Goal: Task Accomplishment & Management: Use online tool/utility

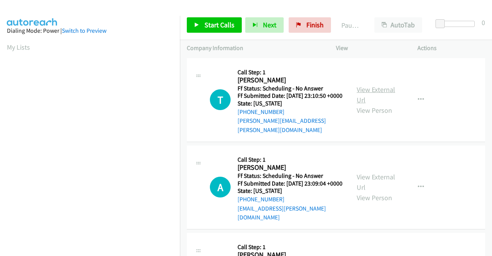
click at [377, 87] on link "View External Url" at bounding box center [376, 94] width 38 height 19
click at [373, 176] on link "View External Url" at bounding box center [376, 181] width 38 height 19
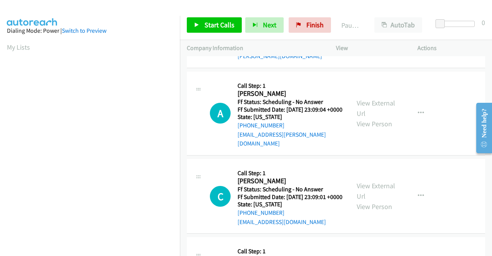
scroll to position [77, 0]
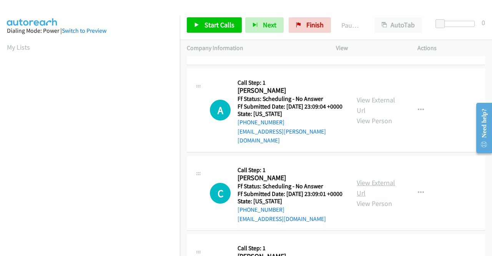
click at [365, 182] on link "View External Url" at bounding box center [376, 187] width 38 height 19
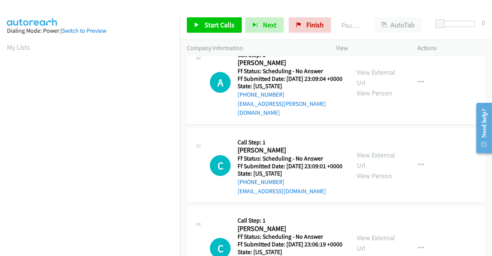
scroll to position [192, 0]
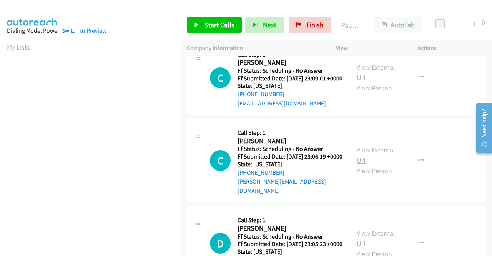
click at [363, 153] on link "View External Url" at bounding box center [376, 154] width 38 height 19
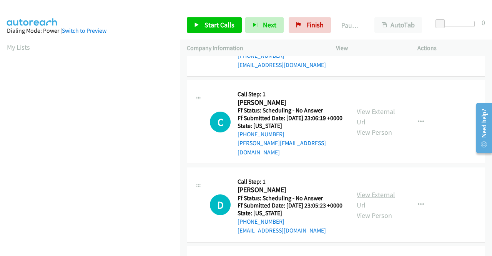
click at [361, 202] on link "View External Url" at bounding box center [376, 199] width 38 height 19
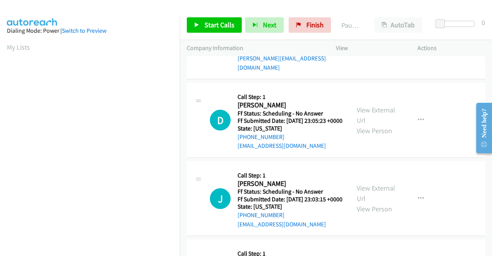
scroll to position [346, 0]
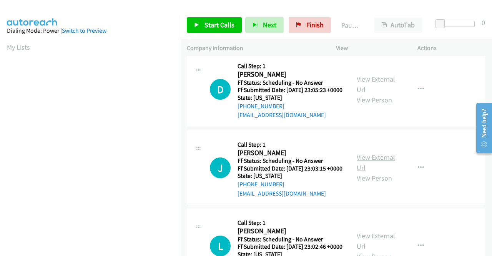
click at [357, 170] on link "View External Url" at bounding box center [376, 162] width 38 height 19
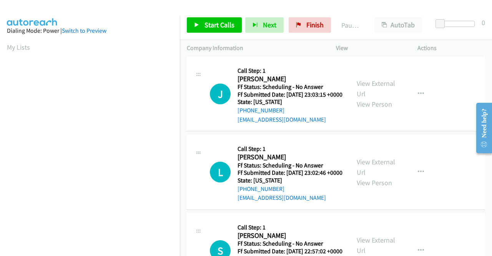
scroll to position [423, 0]
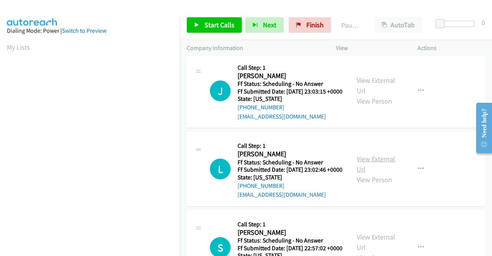
click at [360, 173] on link "View External Url" at bounding box center [376, 163] width 38 height 19
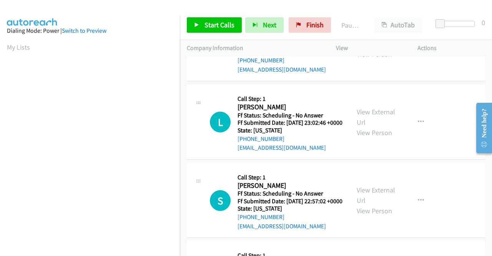
scroll to position [500, 0]
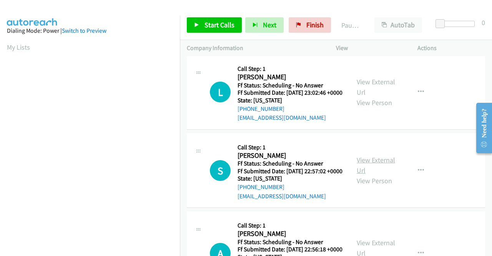
click at [358, 175] on link "View External Url" at bounding box center [376, 164] width 38 height 19
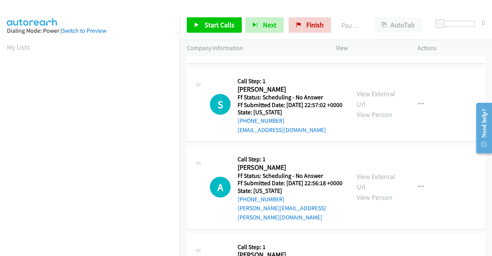
scroll to position [577, 0]
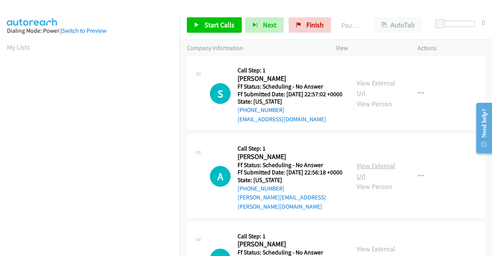
click at [374, 180] on link "View External Url" at bounding box center [376, 170] width 38 height 19
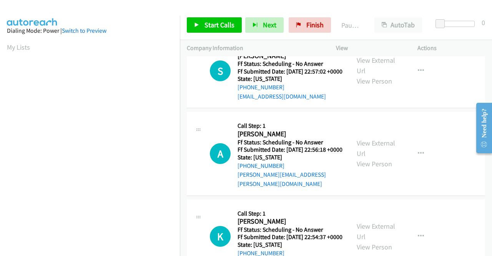
scroll to position [653, 0]
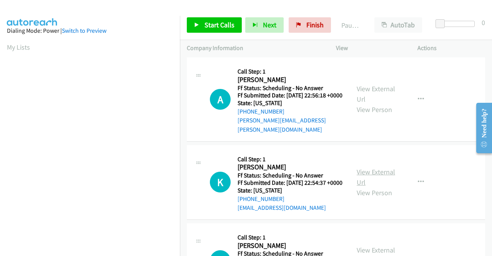
click at [367, 186] on link "View External Url" at bounding box center [376, 176] width 38 height 19
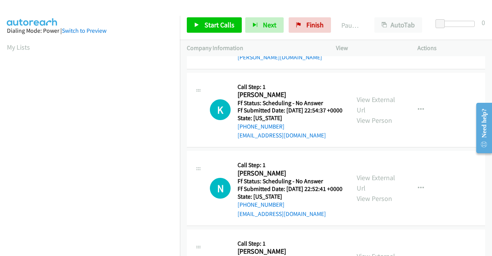
scroll to position [769, 0]
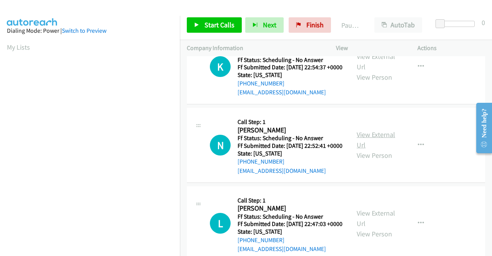
click at [371, 149] on link "View External Url" at bounding box center [376, 139] width 38 height 19
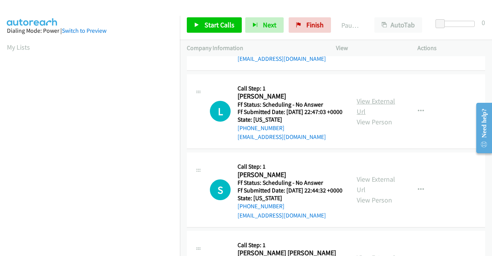
scroll to position [884, 0]
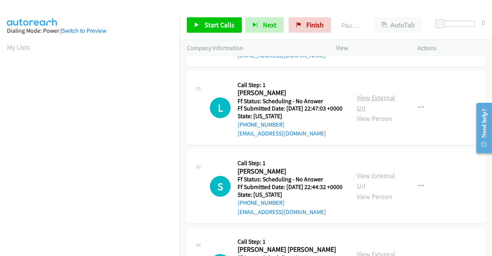
click at [361, 112] on link "View External Url" at bounding box center [376, 102] width 38 height 19
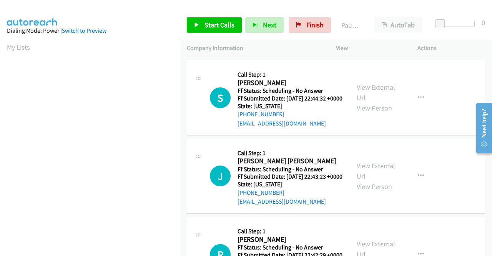
scroll to position [999, 0]
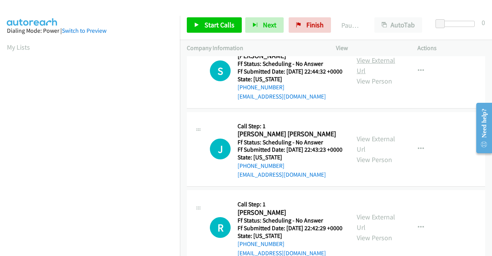
click at [372, 75] on link "View External Url" at bounding box center [376, 65] width 38 height 19
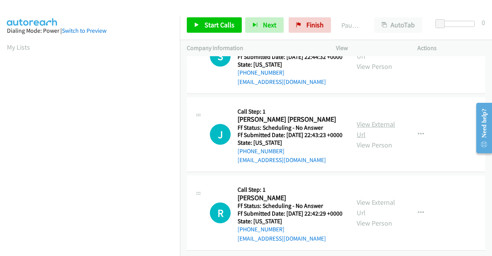
scroll to position [1038, 0]
click at [371, 150] on div "View External Url View Person" at bounding box center [377, 134] width 40 height 31
click at [372, 139] on link "View External Url" at bounding box center [376, 129] width 38 height 19
click at [365, 198] on link "View External Url" at bounding box center [376, 207] width 38 height 19
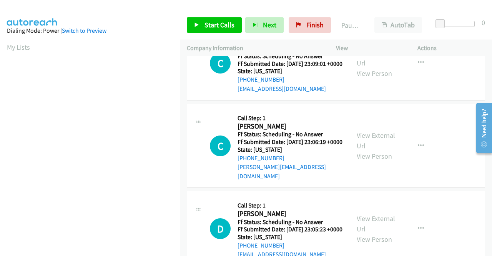
scroll to position [0, 0]
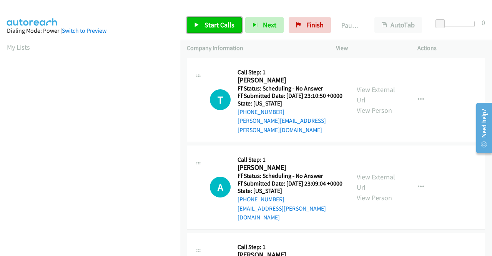
click at [223, 23] on span "Start Calls" at bounding box center [220, 24] width 30 height 9
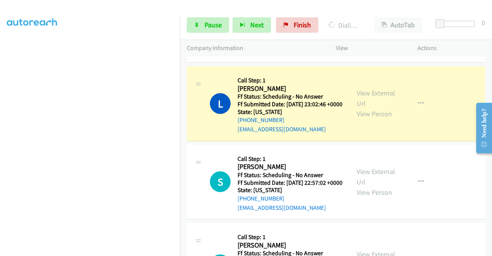
scroll to position [615, 0]
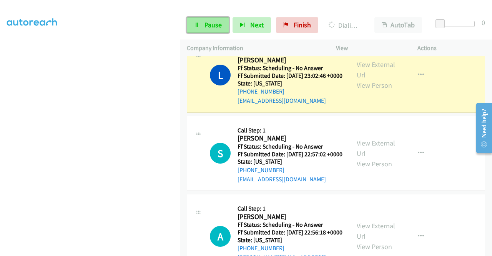
click at [211, 23] on span "Pause" at bounding box center [213, 24] width 17 height 9
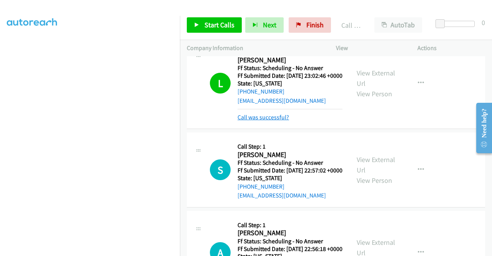
click at [270, 121] on link "Call was successful?" at bounding box center [264, 116] width 52 height 7
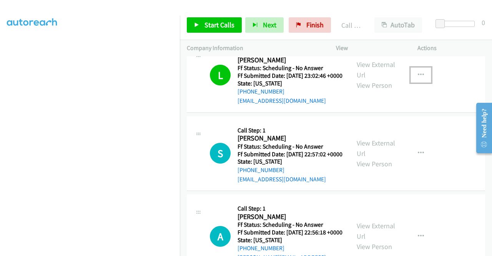
click at [420, 83] on button "button" at bounding box center [421, 74] width 21 height 15
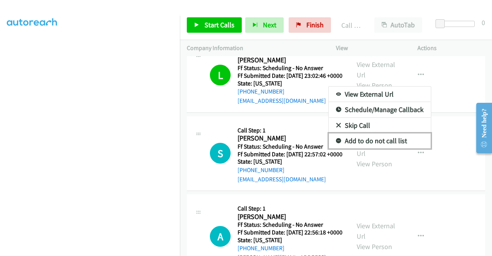
click at [363, 148] on link "Add to do not call list" at bounding box center [380, 140] width 102 height 15
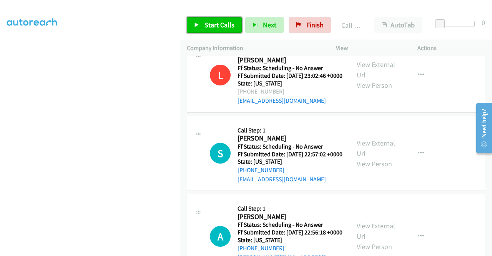
click at [221, 26] on span "Start Calls" at bounding box center [220, 24] width 30 height 9
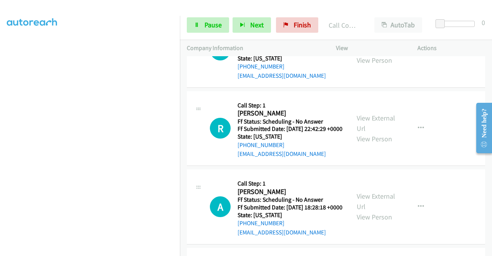
scroll to position [1307, 0]
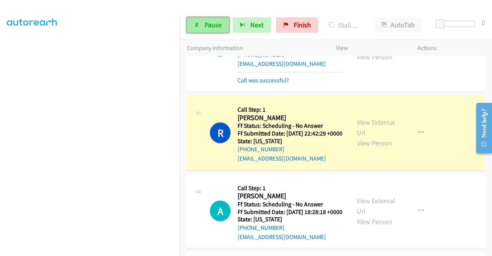
click at [203, 23] on link "Pause" at bounding box center [208, 24] width 42 height 15
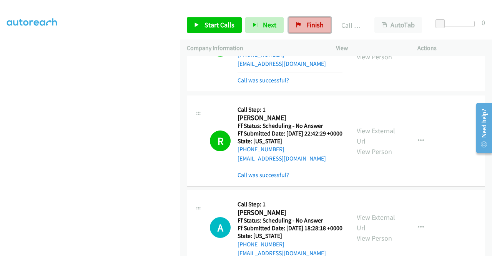
click at [308, 27] on span "Finish" at bounding box center [314, 24] width 17 height 9
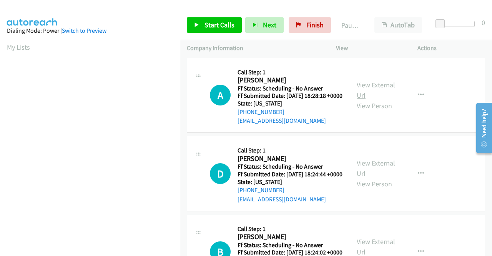
click at [374, 90] on link "View External Url" at bounding box center [376, 89] width 38 height 19
click at [371, 173] on link "View External Url" at bounding box center [376, 167] width 38 height 19
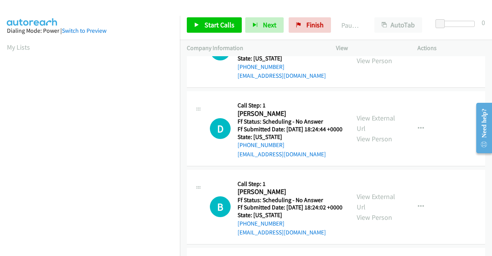
scroll to position [115, 0]
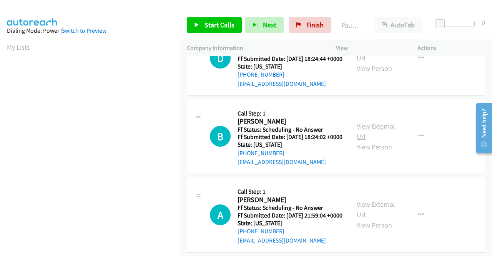
click at [367, 141] on link "View External Url" at bounding box center [376, 130] width 38 height 19
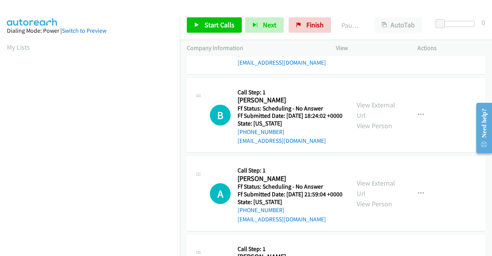
scroll to position [192, 0]
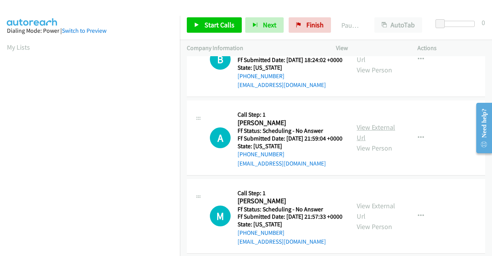
click at [367, 142] on link "View External Url" at bounding box center [376, 132] width 38 height 19
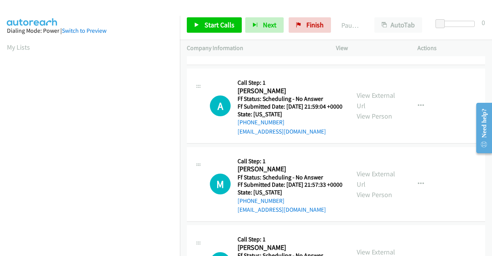
scroll to position [269, 0]
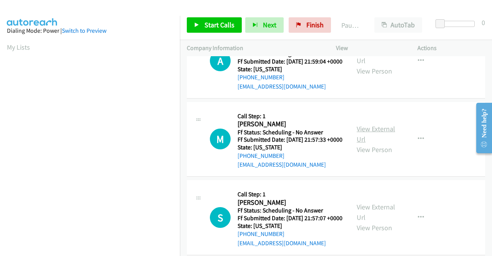
click at [373, 143] on link "View External Url" at bounding box center [376, 133] width 38 height 19
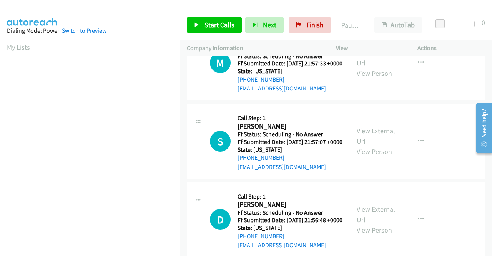
scroll to position [346, 0]
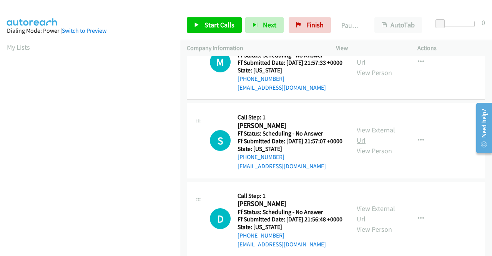
click at [372, 145] on link "View External Url" at bounding box center [376, 134] width 38 height 19
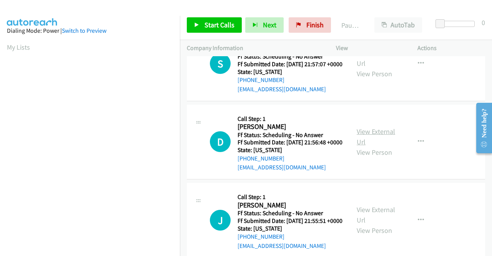
click at [368, 146] on link "View External Url" at bounding box center [376, 136] width 38 height 19
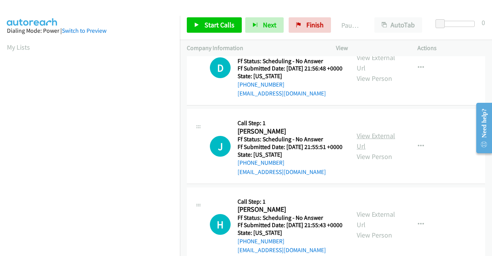
scroll to position [500, 0]
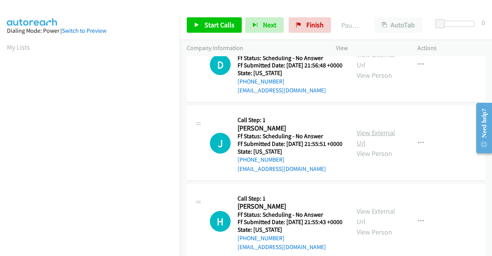
click at [368, 147] on link "View External Url" at bounding box center [376, 137] width 38 height 19
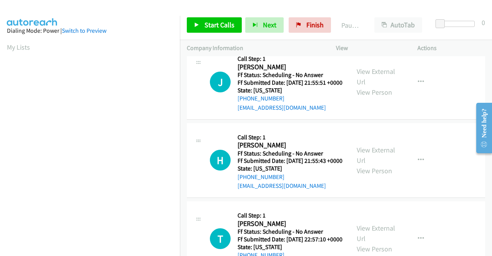
scroll to position [577, 0]
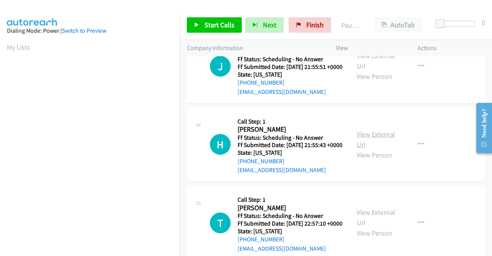
click at [366, 149] on link "View External Url" at bounding box center [376, 139] width 38 height 19
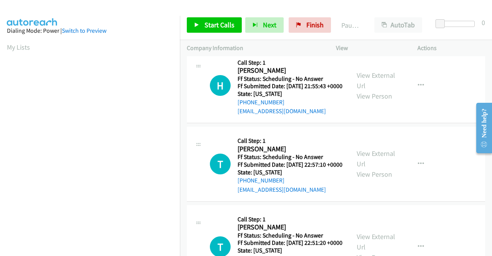
scroll to position [653, 0]
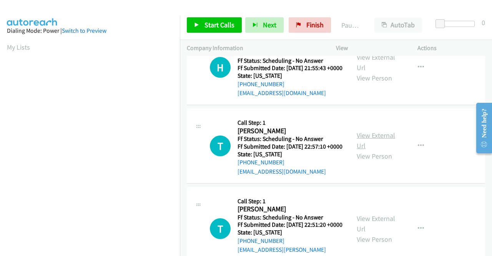
click at [381, 150] on link "View External Url" at bounding box center [376, 140] width 38 height 19
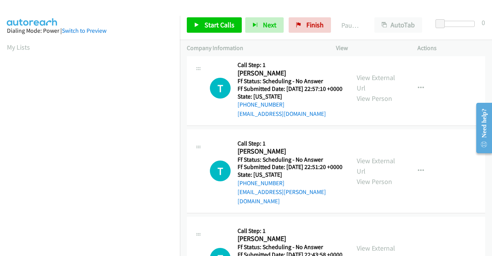
scroll to position [730, 0]
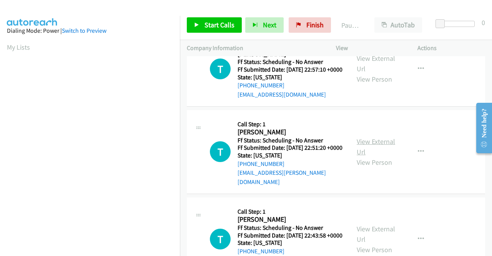
click at [364, 156] on link "View External Url" at bounding box center [376, 146] width 38 height 19
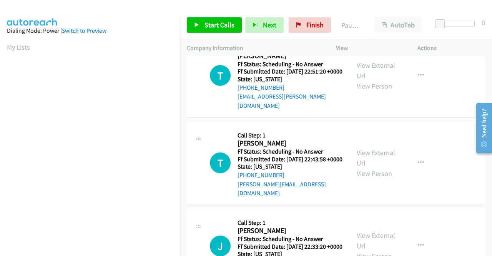
scroll to position [807, 0]
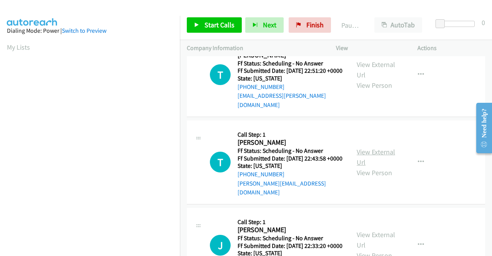
click at [366, 166] on link "View External Url" at bounding box center [376, 156] width 38 height 19
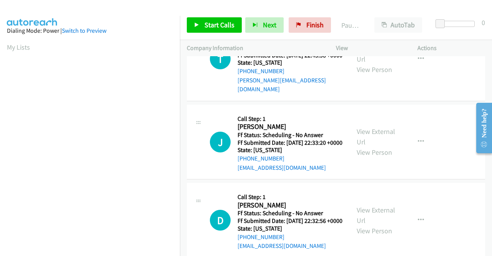
scroll to position [923, 0]
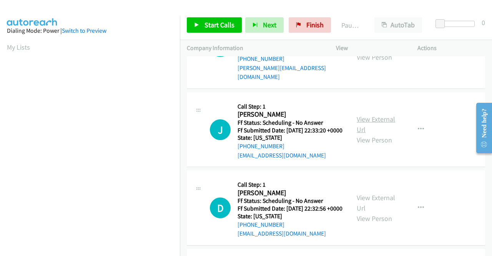
click at [368, 134] on link "View External Url" at bounding box center [376, 124] width 38 height 19
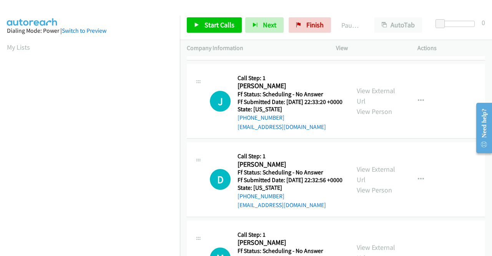
scroll to position [999, 0]
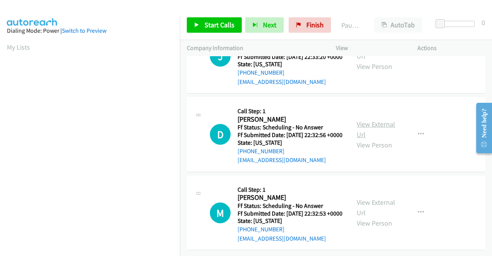
click at [364, 139] on link "View External Url" at bounding box center [376, 129] width 38 height 19
click at [384, 198] on link "View External Url" at bounding box center [376, 207] width 38 height 19
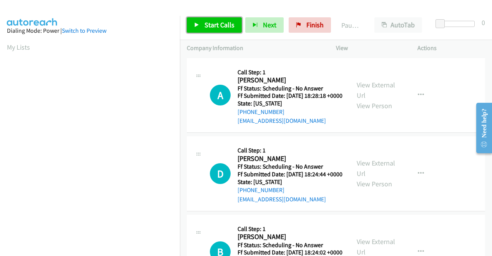
click at [221, 25] on span "Start Calls" at bounding box center [220, 24] width 30 height 9
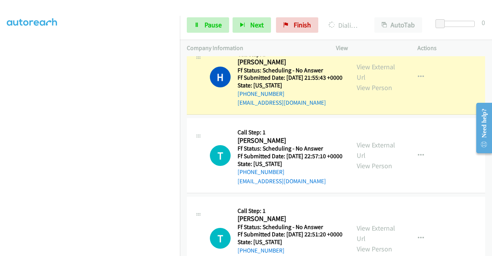
scroll to position [807, 0]
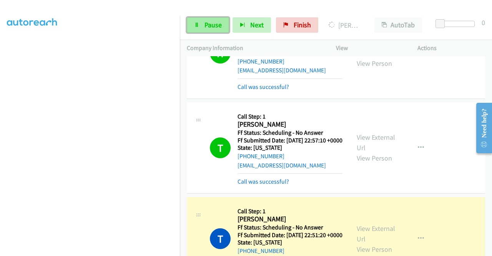
click at [203, 23] on link "Pause" at bounding box center [208, 24] width 42 height 15
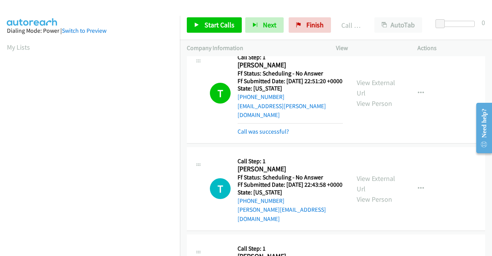
scroll to position [175, 0]
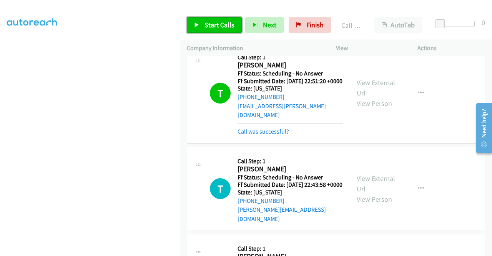
click at [227, 29] on link "Start Calls" at bounding box center [214, 24] width 55 height 15
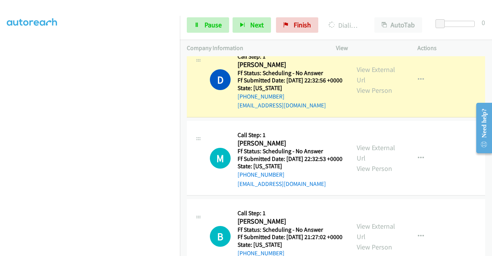
scroll to position [1307, 0]
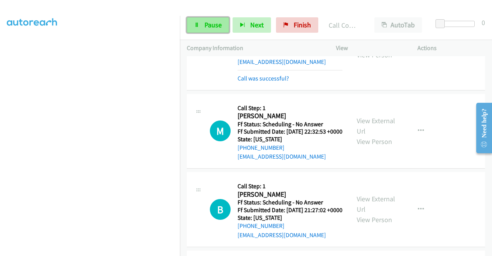
click at [221, 27] on span "Pause" at bounding box center [213, 24] width 17 height 9
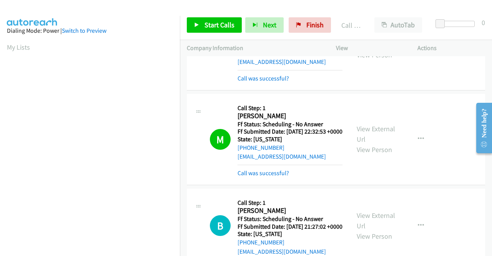
scroll to position [175, 0]
drag, startPoint x: 311, startPoint y: 25, endPoint x: 307, endPoint y: 3, distance: 22.7
click at [311, 25] on span "Finish" at bounding box center [314, 24] width 17 height 9
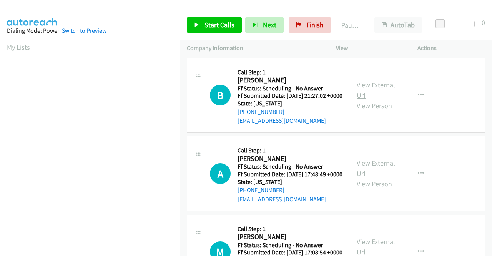
click at [367, 90] on link "View External Url" at bounding box center [376, 89] width 38 height 19
click at [365, 176] on link "View External Url" at bounding box center [376, 167] width 38 height 19
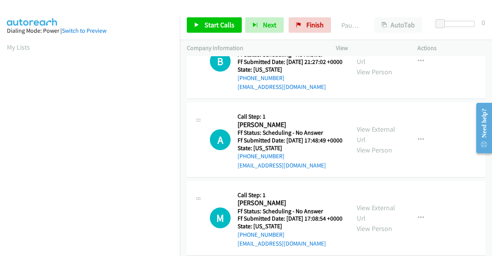
scroll to position [77, 0]
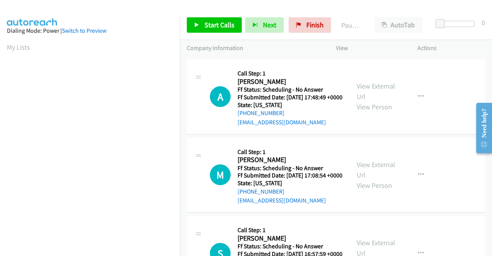
click at [359, 187] on div "View External Url View Person" at bounding box center [377, 174] width 40 height 31
click at [366, 179] on link "View External Url" at bounding box center [376, 169] width 38 height 19
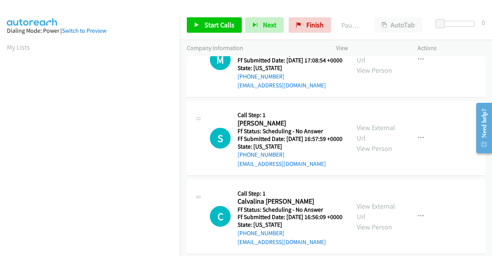
scroll to position [192, 0]
click at [377, 142] on link "View External Url" at bounding box center [376, 132] width 38 height 19
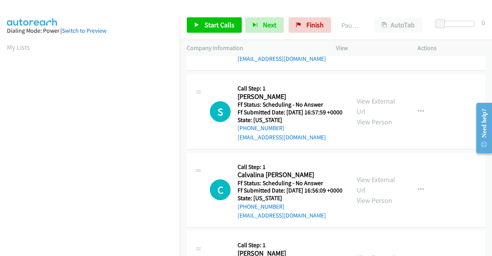
scroll to position [231, 0]
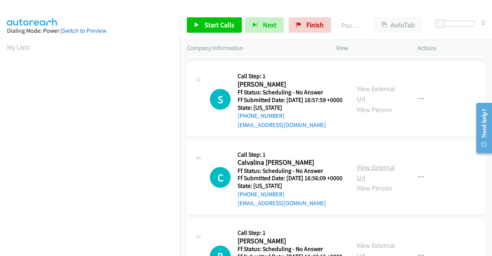
click at [375, 182] on link "View External Url" at bounding box center [376, 172] width 38 height 19
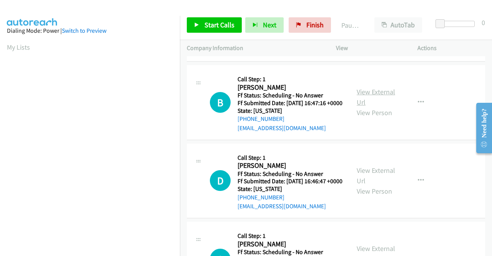
scroll to position [384, 0]
click at [370, 106] on link "View External Url" at bounding box center [376, 96] width 38 height 19
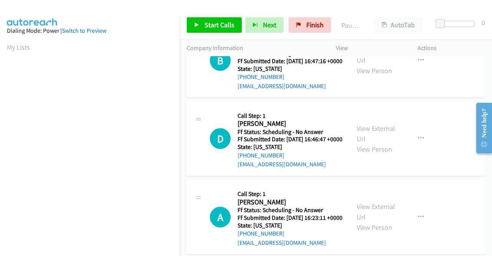
scroll to position [461, 0]
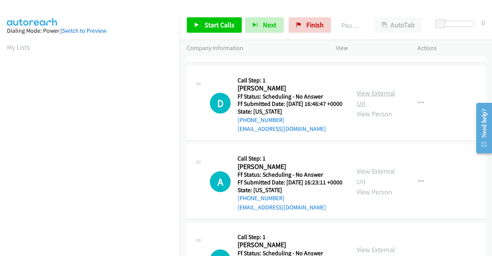
click at [375, 108] on link "View External Url" at bounding box center [376, 97] width 38 height 19
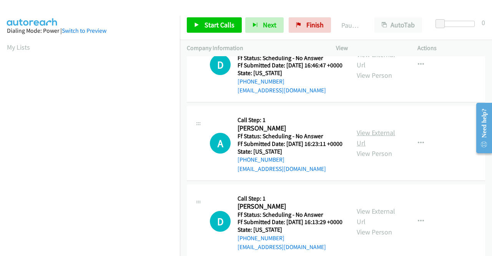
click at [373, 147] on link "View External Url" at bounding box center [376, 137] width 38 height 19
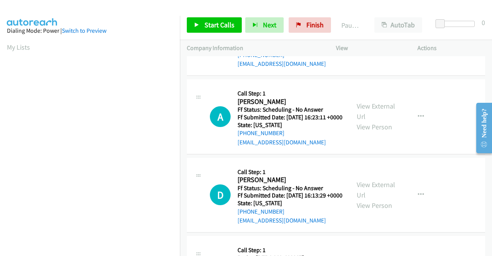
scroll to position [577, 0]
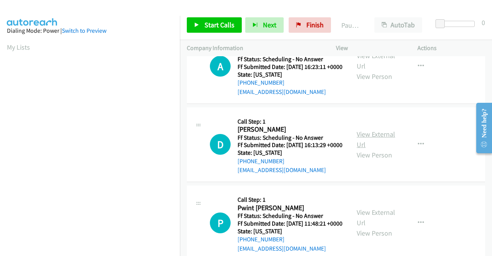
click at [365, 149] on link "View External Url" at bounding box center [376, 139] width 38 height 19
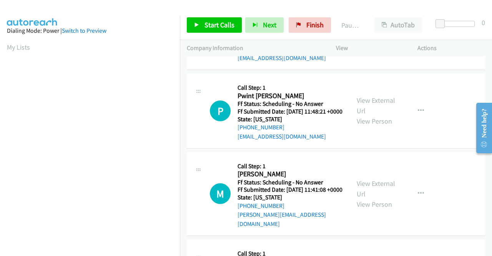
scroll to position [692, 0]
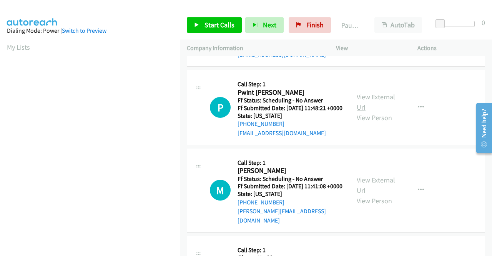
click at [363, 111] on link "View External Url" at bounding box center [376, 101] width 38 height 19
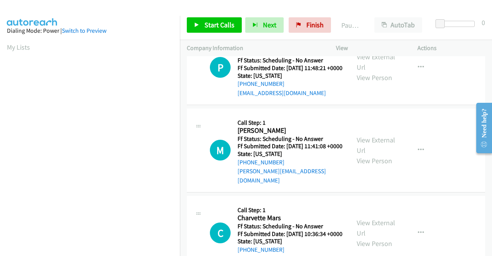
scroll to position [769, 0]
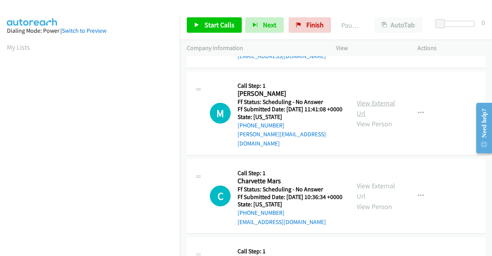
click at [376, 118] on link "View External Url" at bounding box center [376, 107] width 38 height 19
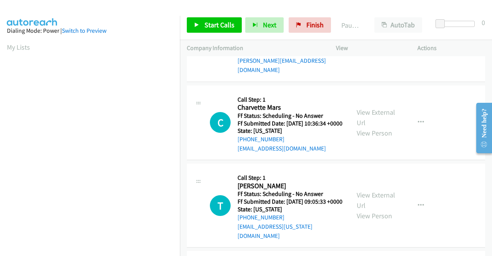
scroll to position [884, 0]
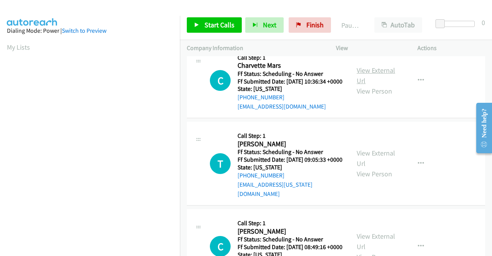
click at [364, 85] on link "View External Url" at bounding box center [376, 75] width 38 height 19
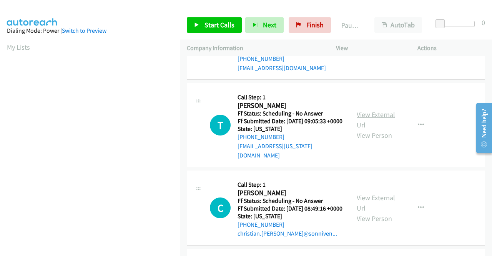
click at [367, 129] on link "View External Url" at bounding box center [376, 119] width 38 height 19
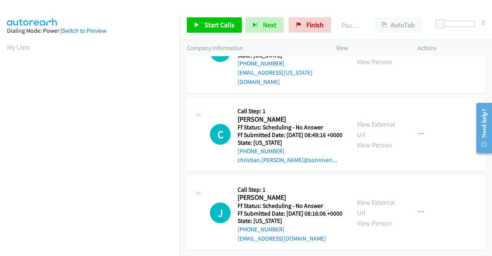
scroll to position [1038, 0]
click at [360, 139] on link "View External Url" at bounding box center [376, 129] width 38 height 19
click at [368, 198] on link "View External Url" at bounding box center [376, 207] width 38 height 19
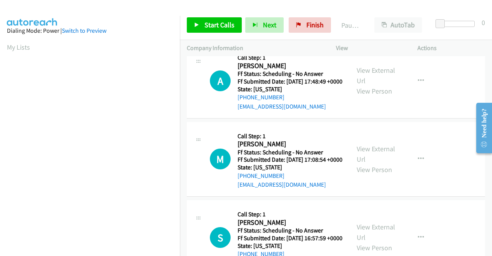
scroll to position [0, 0]
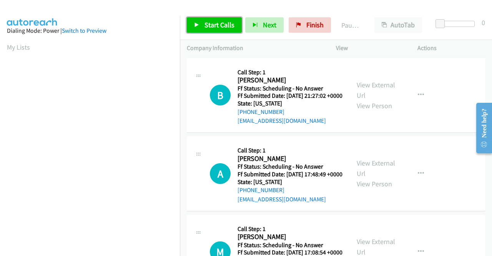
click at [217, 23] on span "Start Calls" at bounding box center [220, 24] width 30 height 9
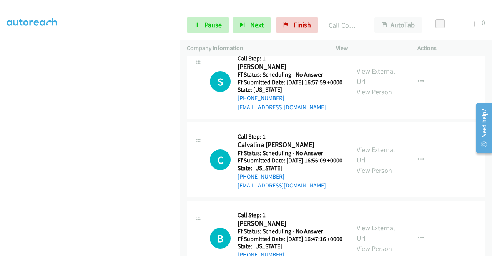
scroll to position [285, 0]
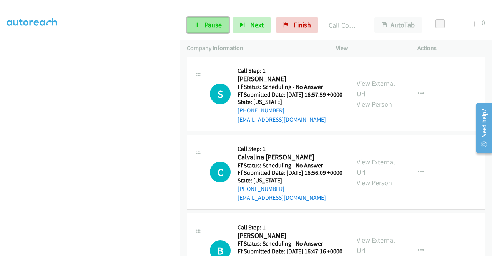
click at [206, 20] on link "Pause" at bounding box center [208, 24] width 42 height 15
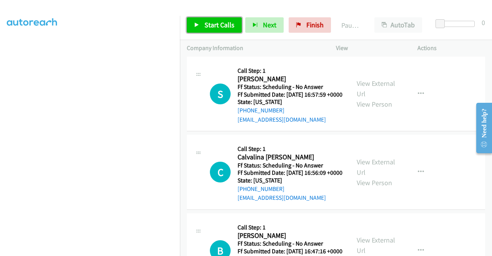
click at [206, 20] on link "Start Calls" at bounding box center [214, 24] width 55 height 15
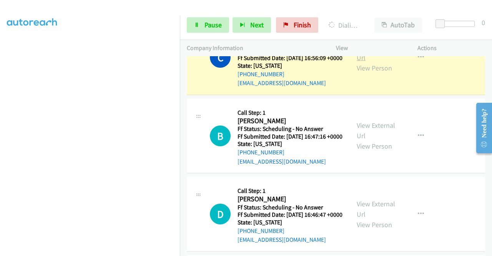
scroll to position [401, 0]
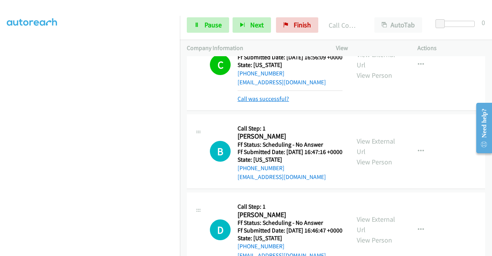
click at [274, 102] on link "Call was successful?" at bounding box center [264, 98] width 52 height 7
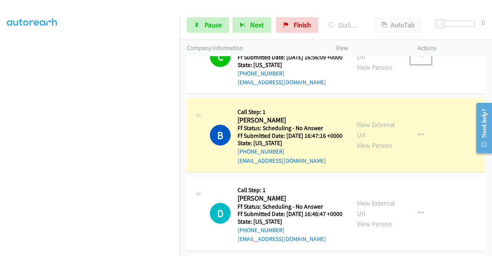
click at [412, 64] on button "button" at bounding box center [421, 56] width 21 height 15
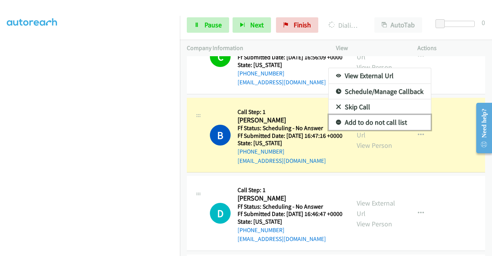
click at [384, 130] on link "Add to do not call list" at bounding box center [380, 122] width 102 height 15
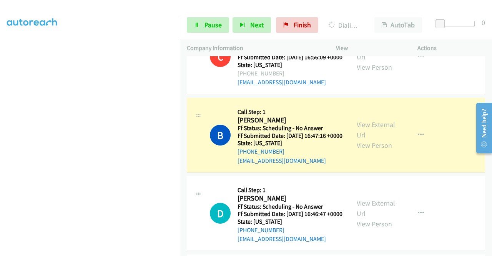
click at [385, 61] on link "View External Url" at bounding box center [376, 51] width 38 height 19
click at [210, 27] on span "Pause" at bounding box center [213, 24] width 17 height 9
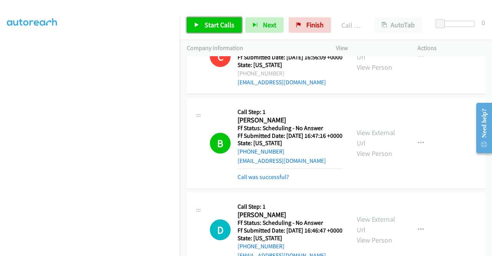
click at [210, 27] on span "Start Calls" at bounding box center [220, 24] width 30 height 9
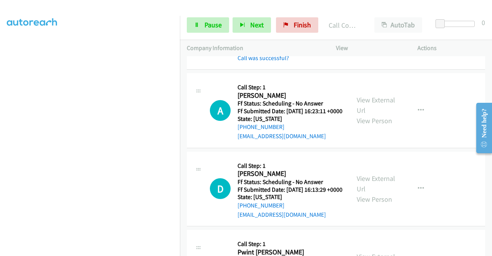
scroll to position [631, 0]
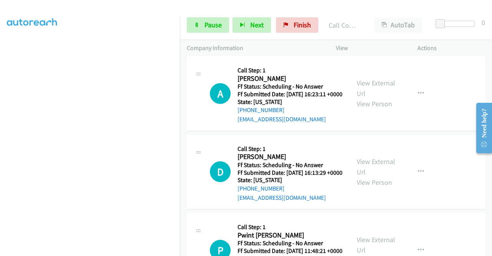
click at [354, 10] on div at bounding box center [242, 15] width 485 height 30
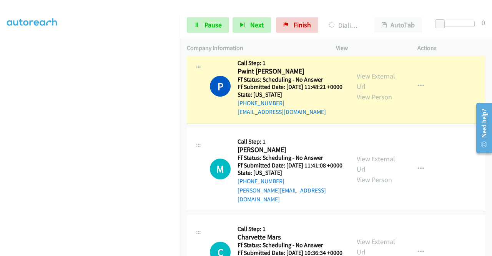
scroll to position [862, 0]
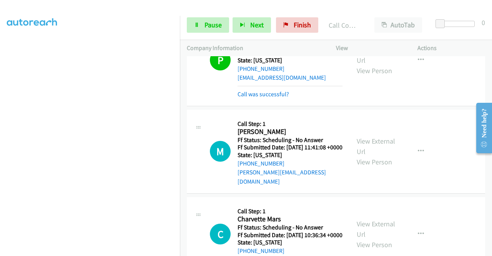
click at [348, 14] on div "Start Calls Pause Next Finish Call Completed AutoTab AutoTab 0" at bounding box center [336, 25] width 312 height 30
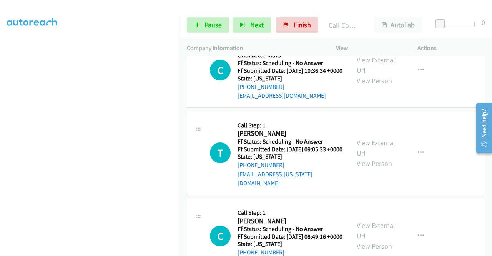
scroll to position [1054, 0]
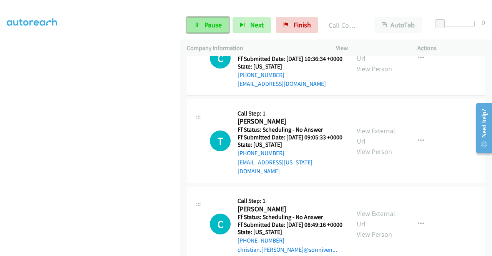
click at [211, 26] on span "Pause" at bounding box center [213, 24] width 17 height 9
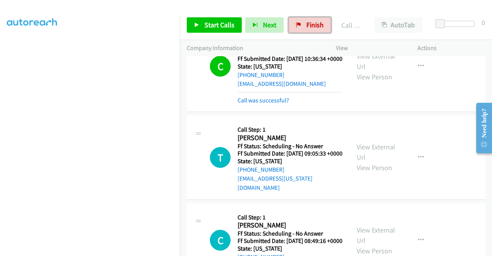
drag, startPoint x: 314, startPoint y: 30, endPoint x: 301, endPoint y: 0, distance: 33.0
click at [314, 30] on link "Finish" at bounding box center [310, 24] width 42 height 15
